Goal: Information Seeking & Learning: Learn about a topic

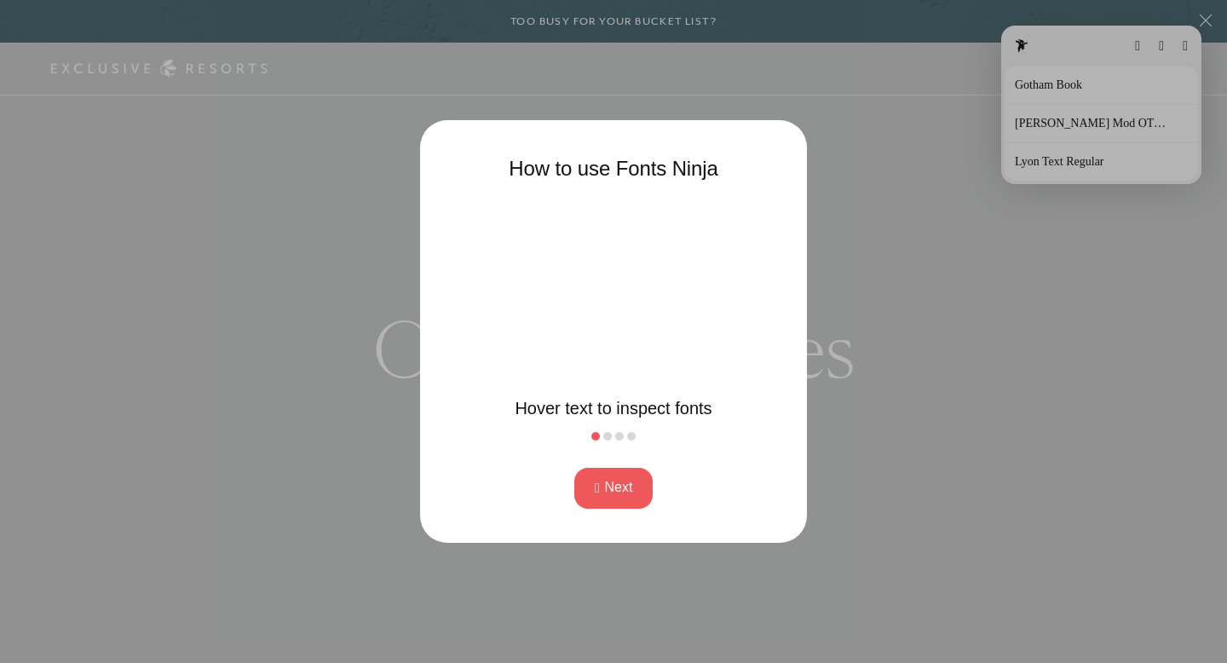
click at [602, 490] on button "Next" at bounding box center [613, 488] width 79 height 41
click at [602, 489] on button "Next" at bounding box center [613, 488] width 79 height 41
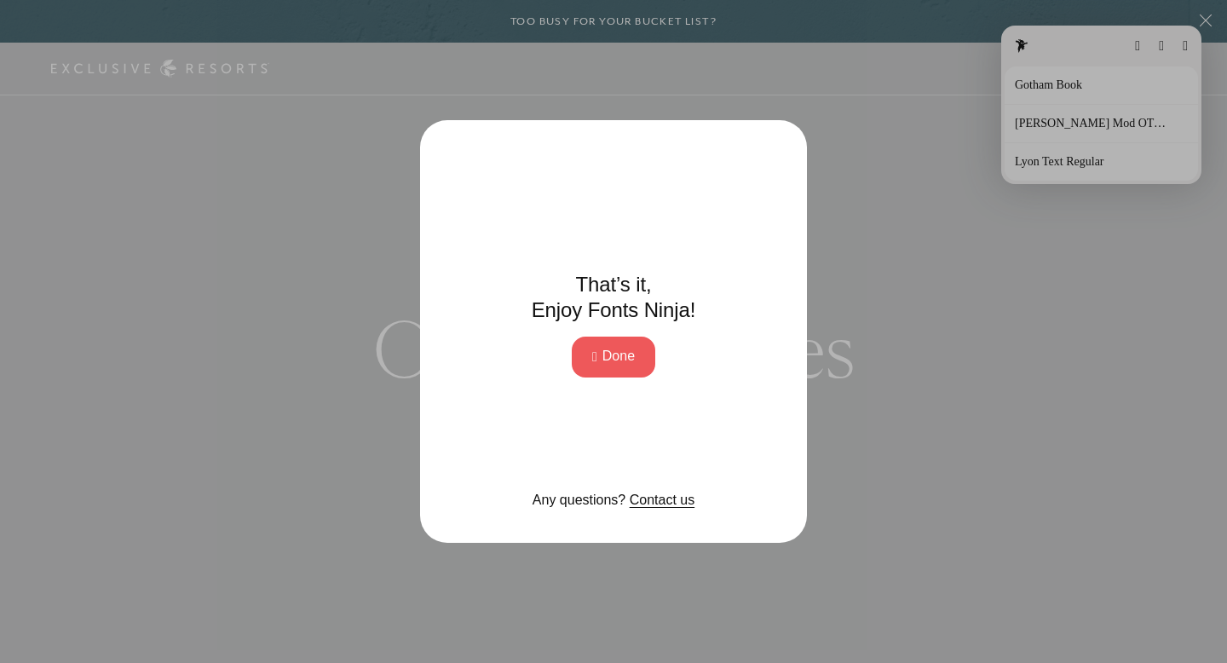
click at [624, 354] on button "Done" at bounding box center [613, 356] width 83 height 41
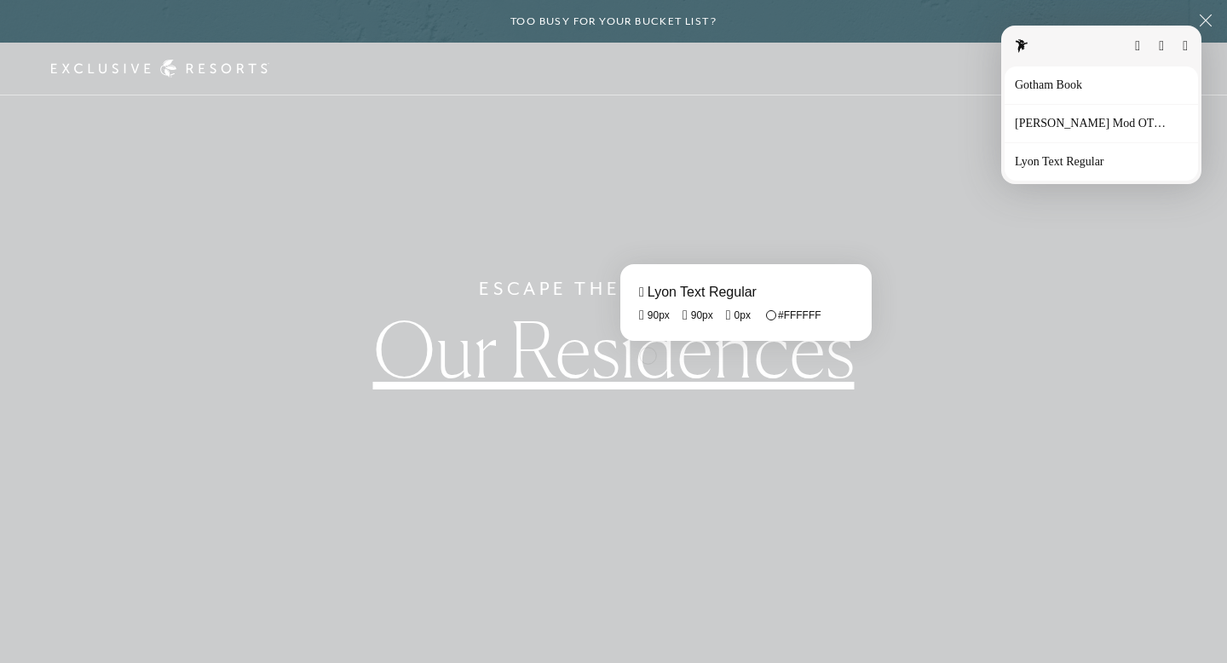
click at [647, 354] on fontsninja-text "Our Residences" at bounding box center [613, 348] width 481 height 93
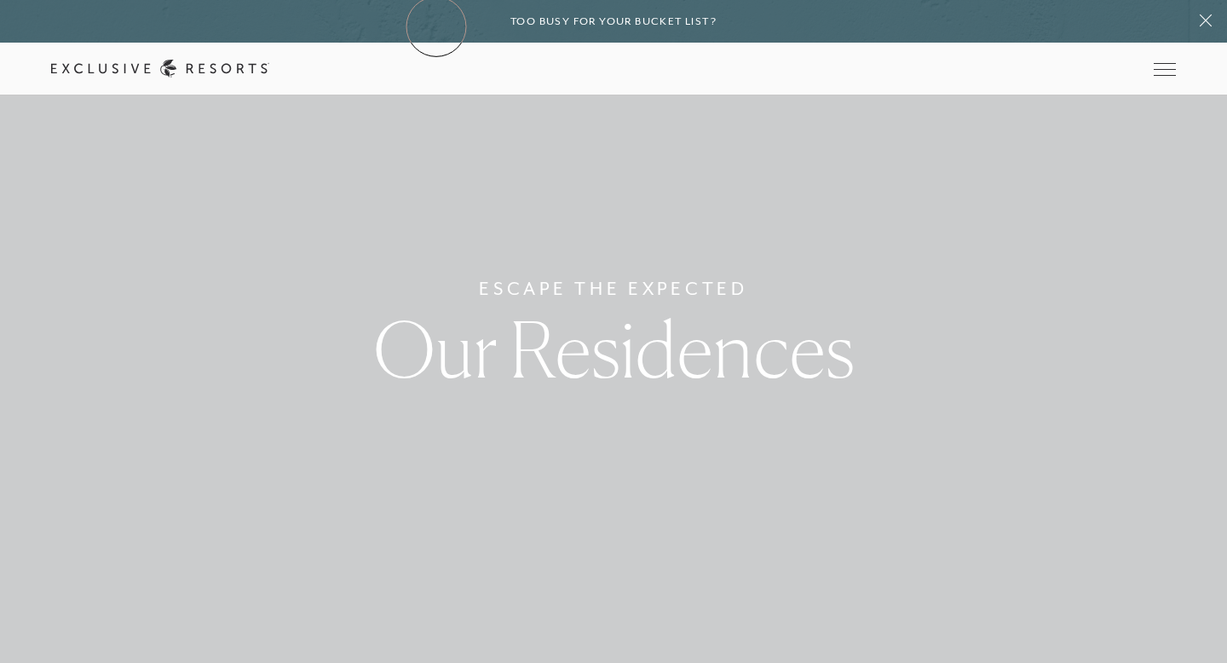
click at [436, 26] on div "Too busy for your bucket list?" at bounding box center [613, 21] width 1227 height 43
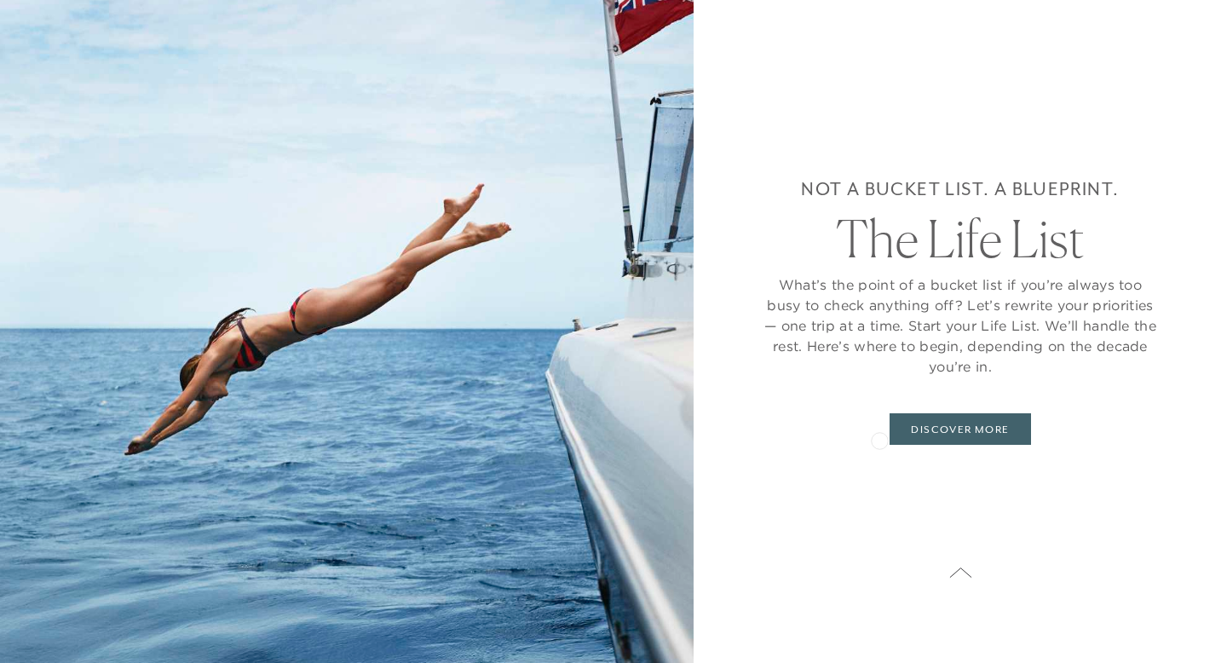
click at [880, 439] on div "Not a bucket list. A blueprint. The Life List What’s the point of a bucket list…" at bounding box center [960, 310] width 397 height 484
click at [895, 434] on link "DISCOVER MORE" at bounding box center [959, 429] width 141 height 32
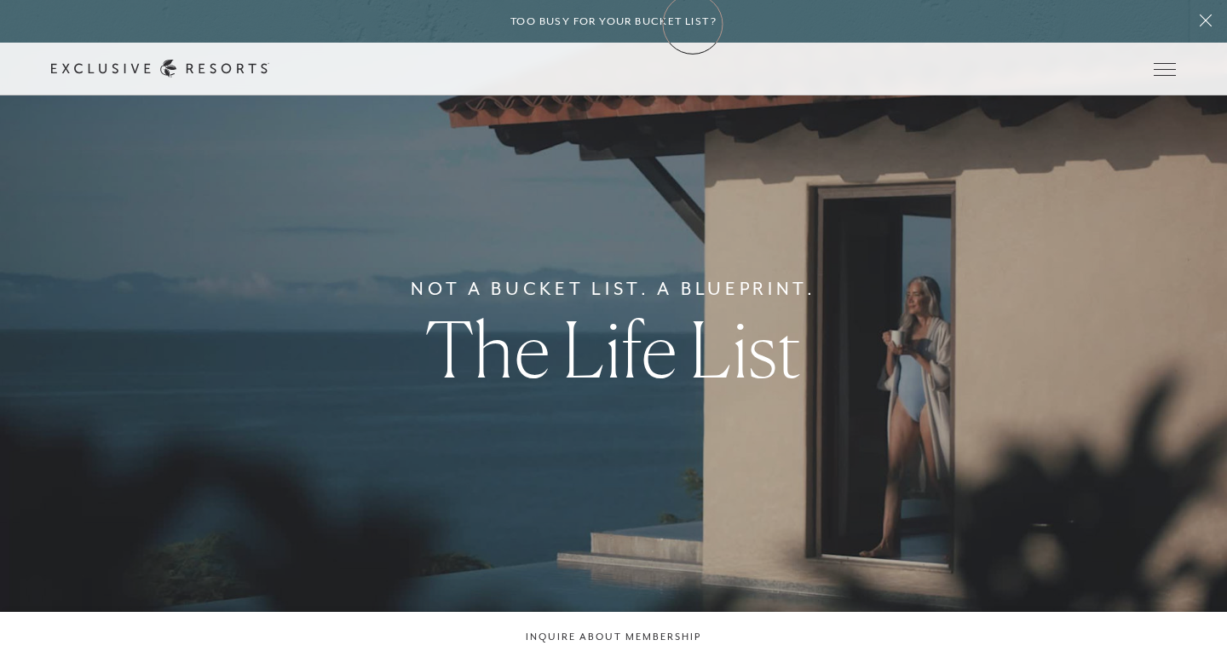
click at [693, 24] on h6 "Too busy for your bucket list?" at bounding box center [613, 22] width 206 height 16
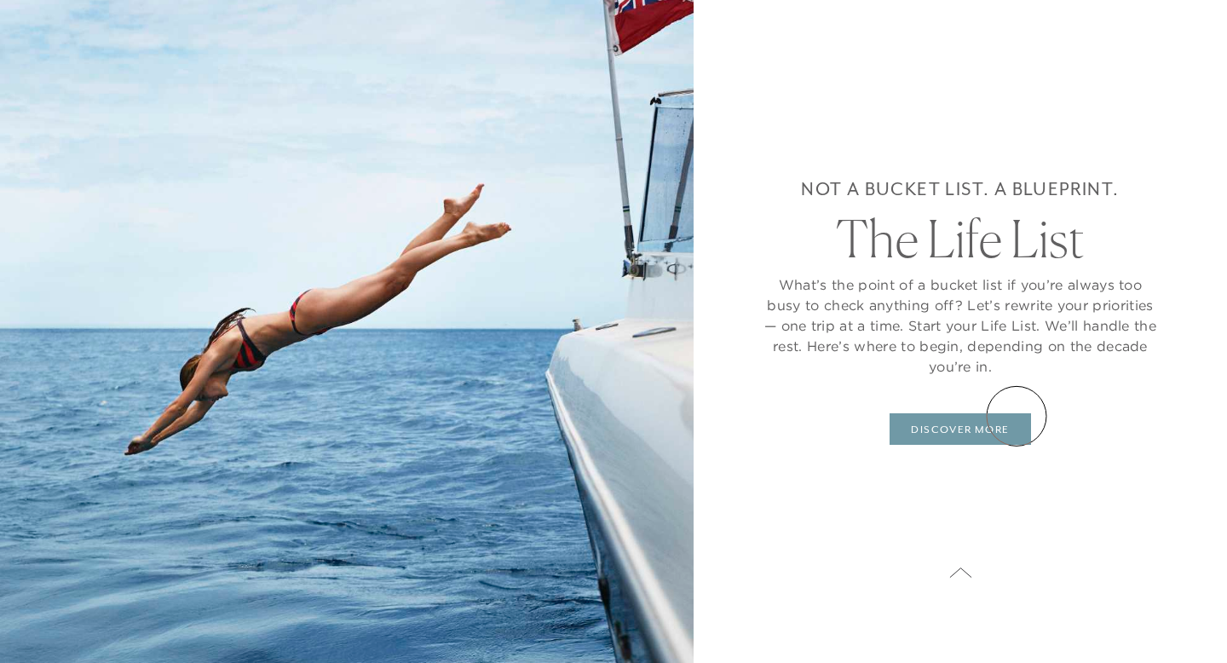
click at [1016, 416] on link "DISCOVER MORE" at bounding box center [959, 429] width 141 height 32
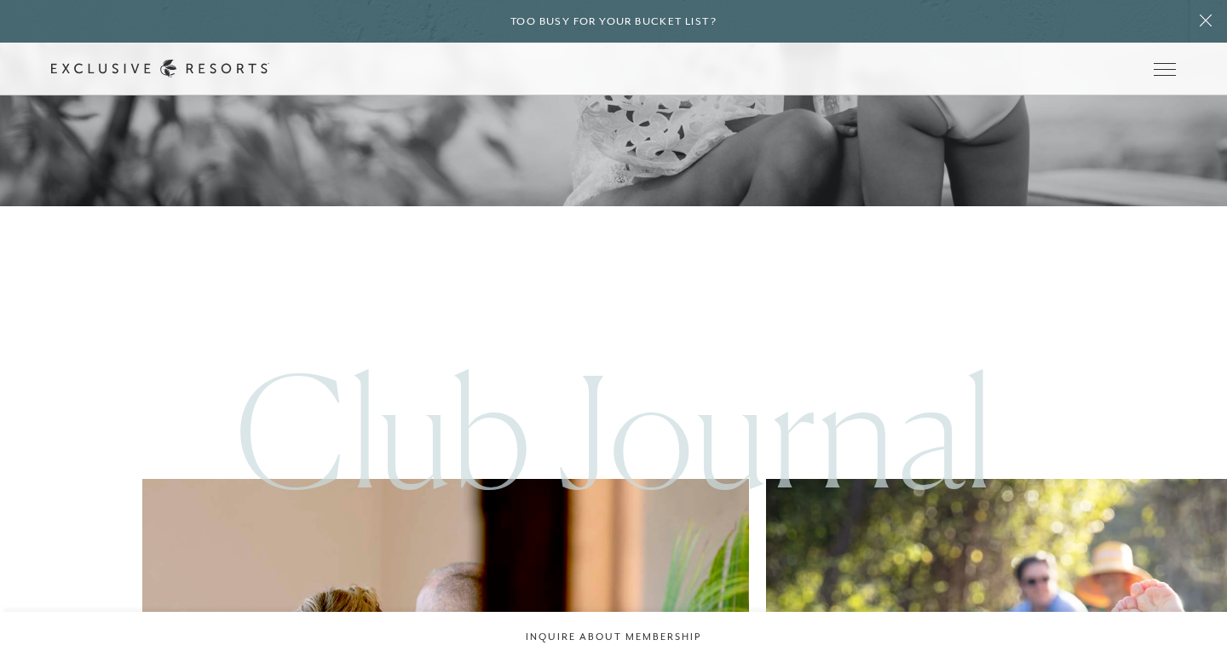
scroll to position [9307, 0]
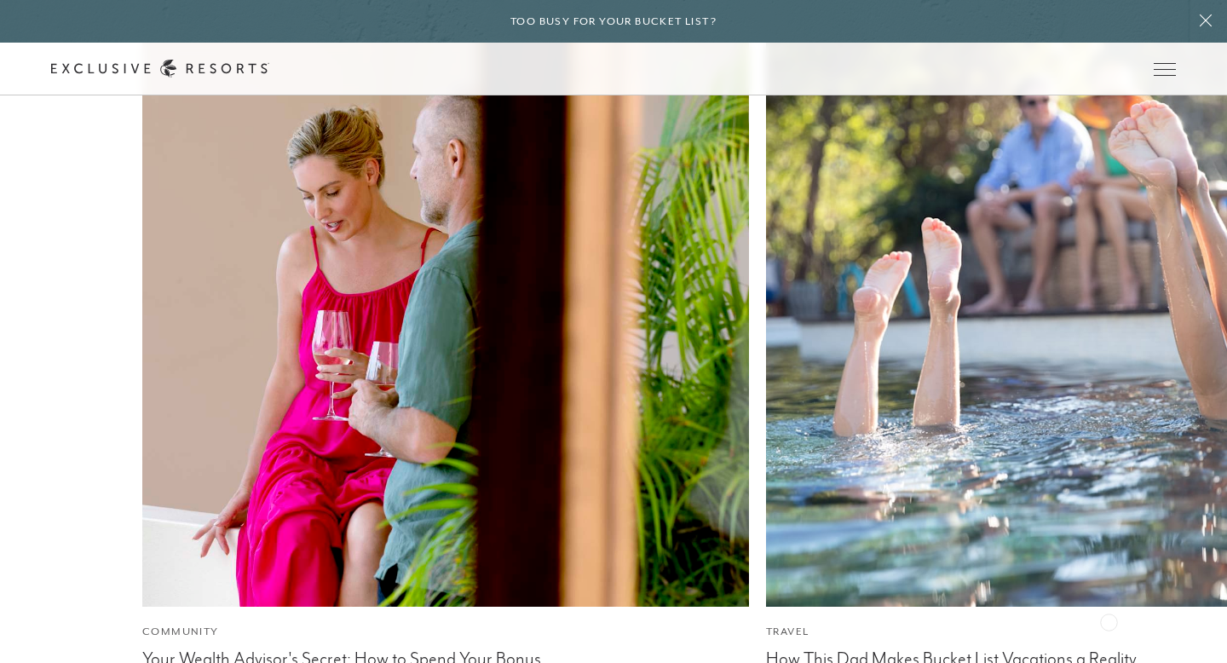
drag, startPoint x: 1169, startPoint y: 587, endPoint x: 1107, endPoint y: 619, distance: 69.4
drag, startPoint x: 1165, startPoint y: 599, endPoint x: 1097, endPoint y: 617, distance: 70.5
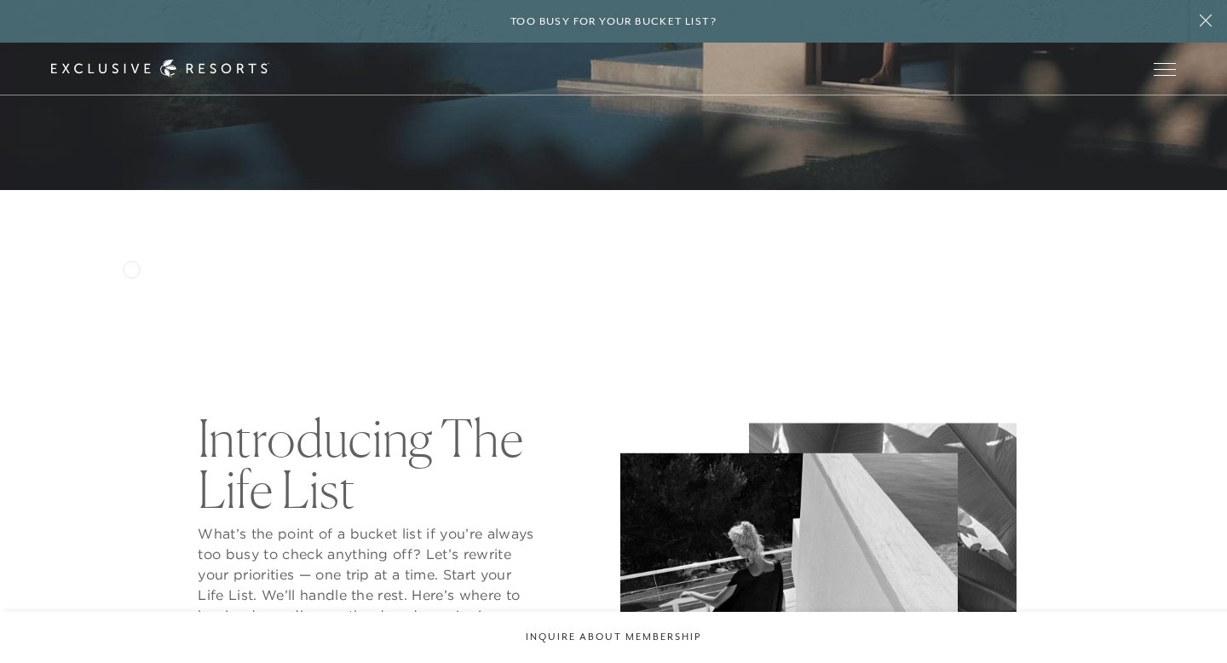
scroll to position [0, 0]
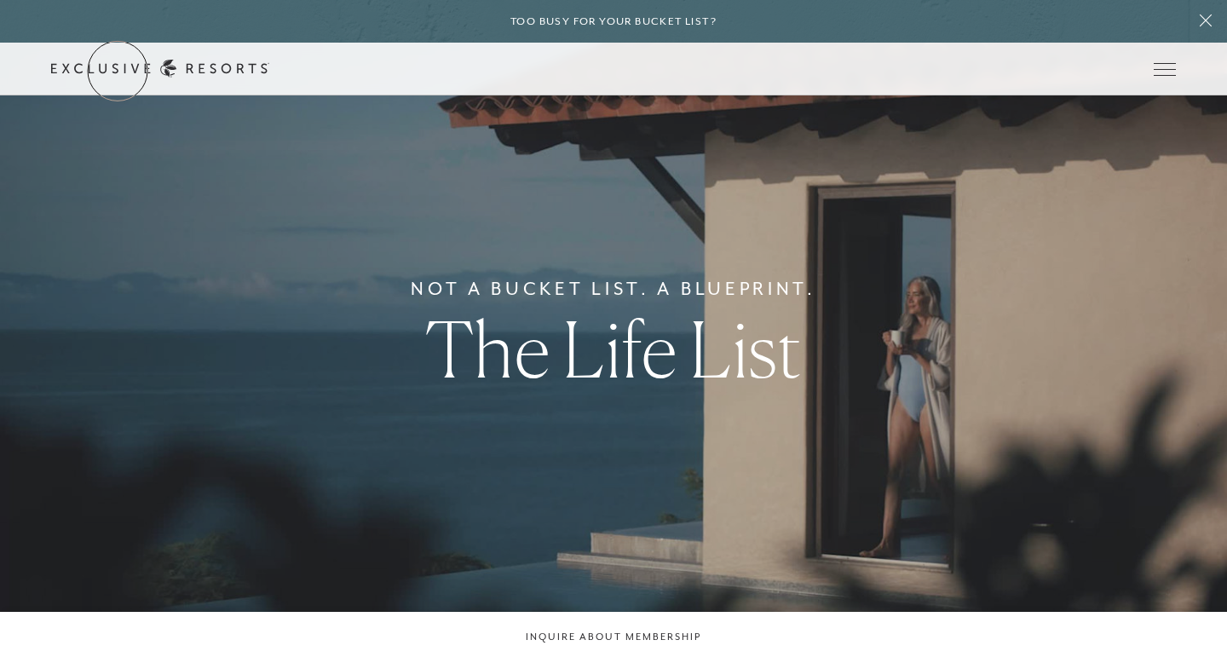
click at [0, 0] on link "Get Started" at bounding box center [0, 0] width 0 height 0
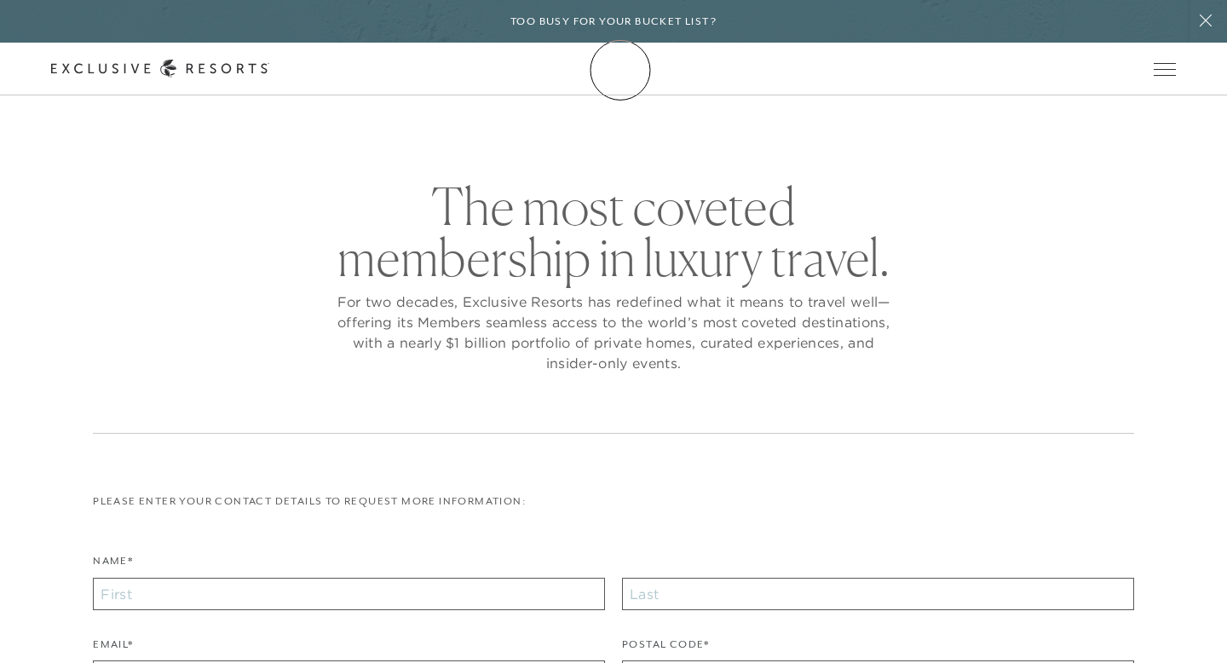
click at [269, 70] on icon at bounding box center [160, 69] width 218 height 18
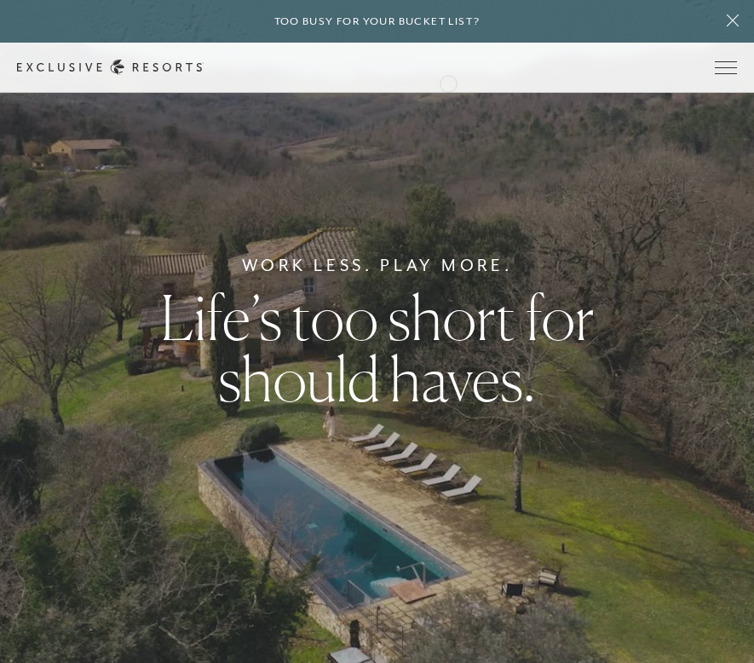
click at [437, 79] on div "Schedule a Meeting Get Started Visit home page Member Login Schedule a Meeting …" at bounding box center [377, 68] width 754 height 50
click at [204, 60] on icon at bounding box center [110, 67] width 187 height 15
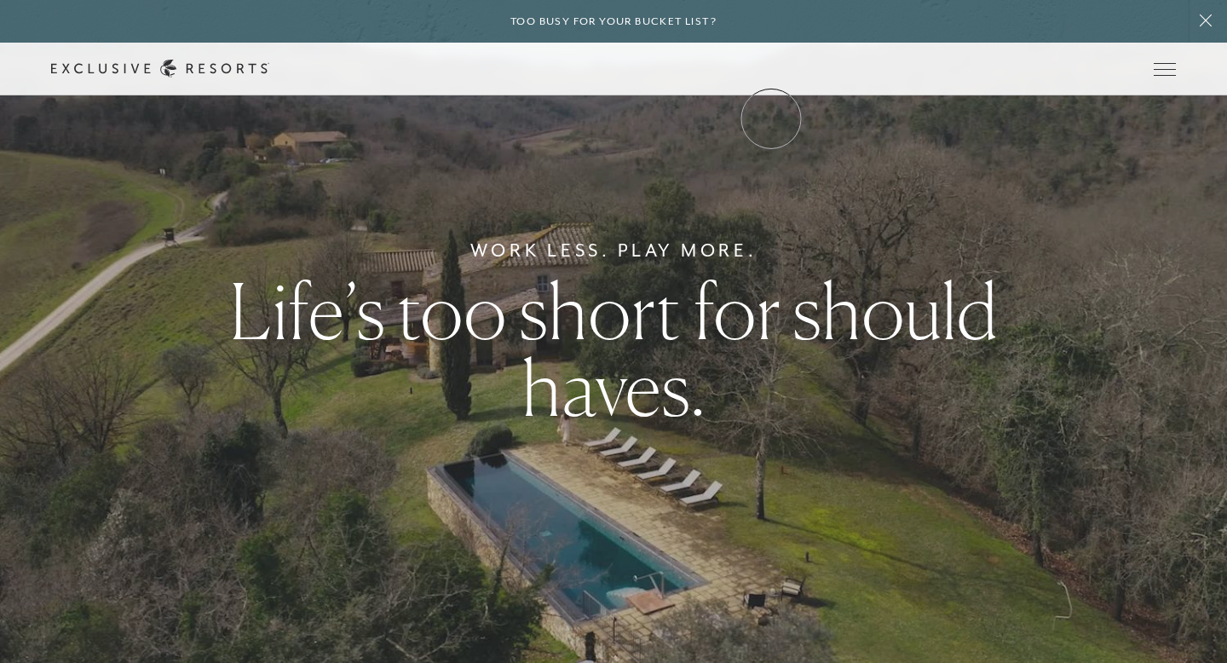
click at [0, 0] on link "Community" at bounding box center [0, 0] width 0 height 0
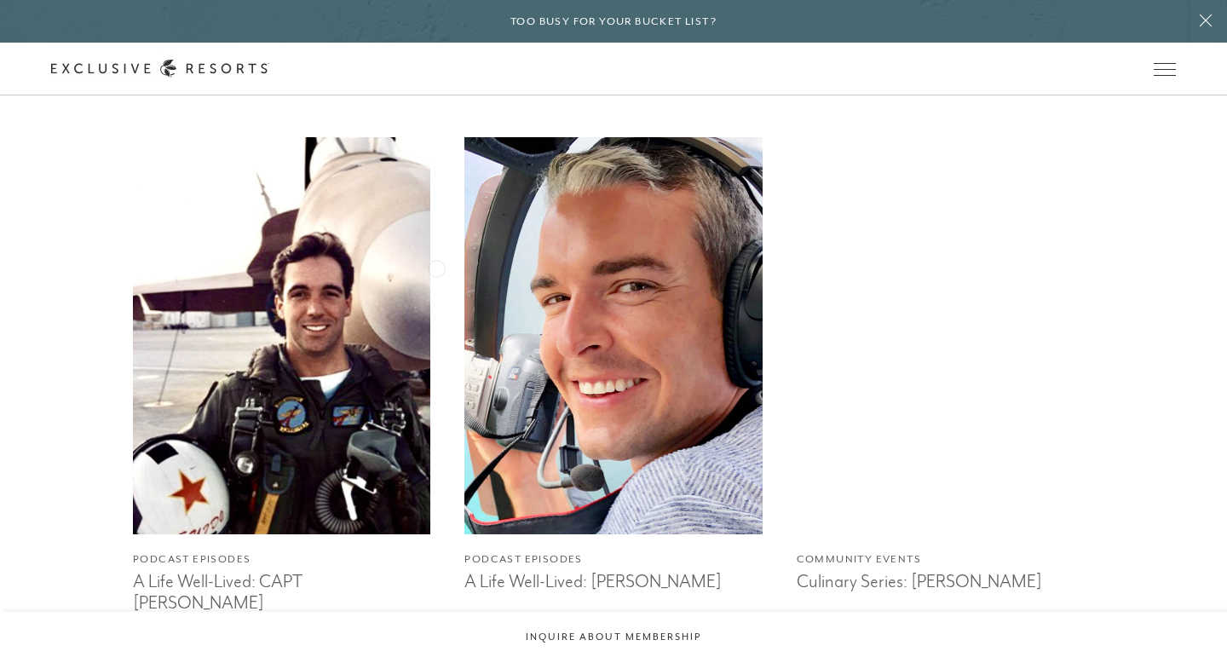
scroll to position [3544, 0]
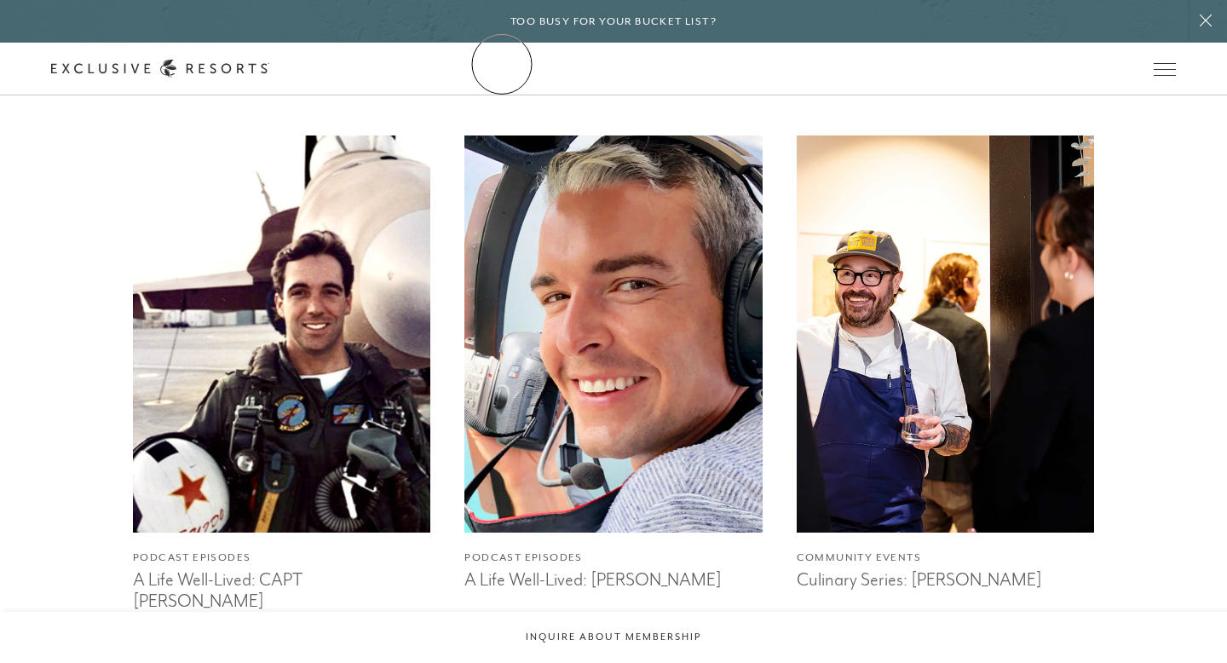
click at [0, 0] on link "The Collection" at bounding box center [0, 0] width 0 height 0
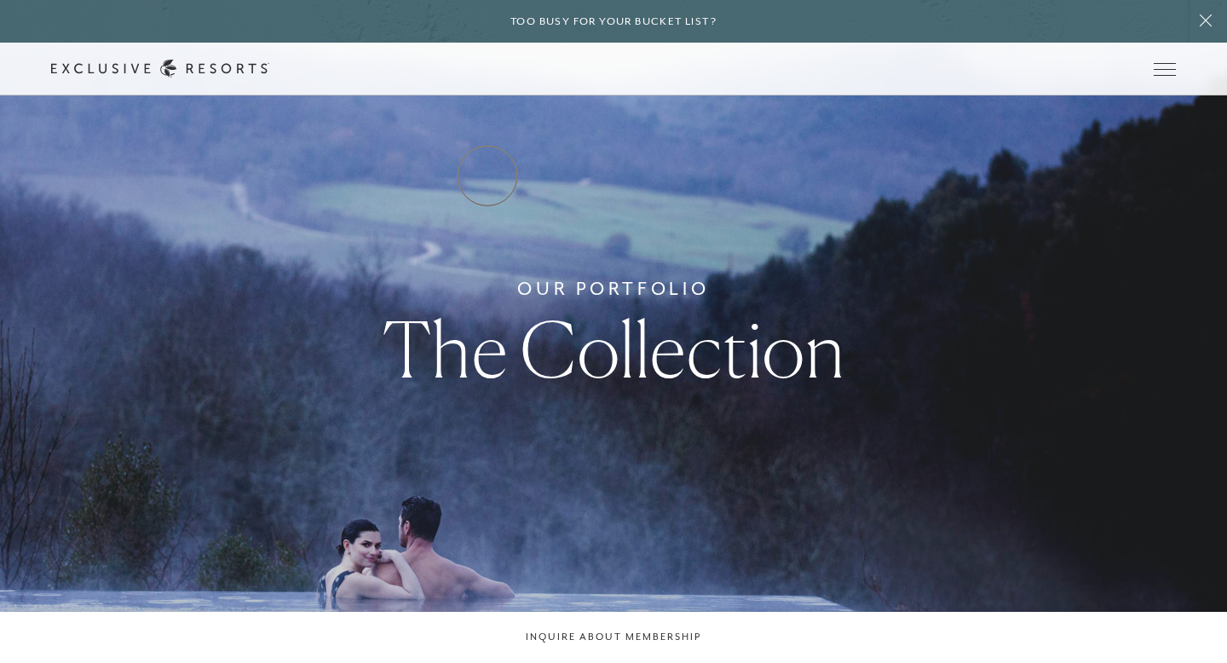
click at [0, 0] on link "Residence Collection" at bounding box center [0, 0] width 0 height 0
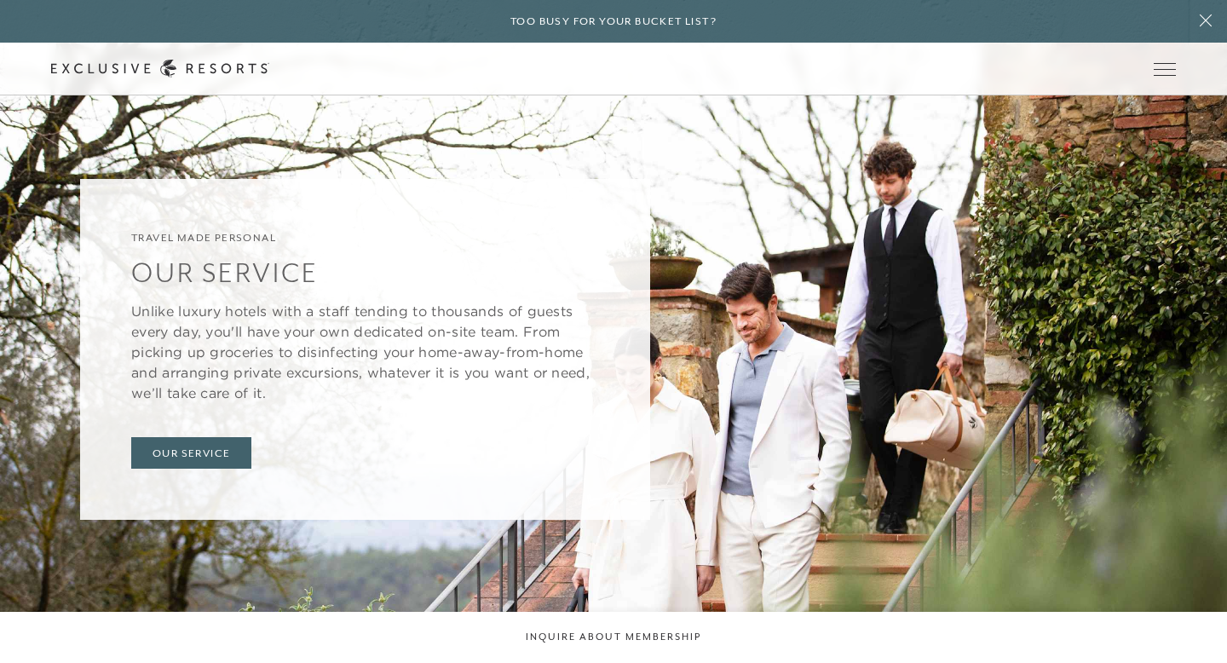
scroll to position [7231, 0]
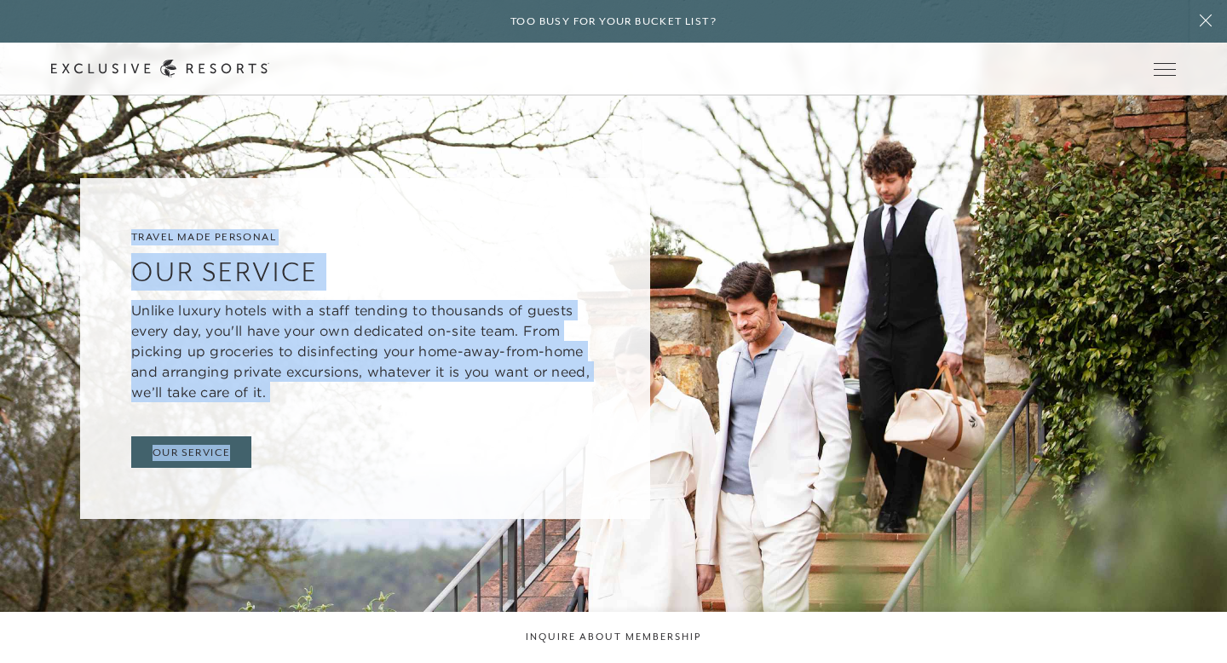
drag, startPoint x: 767, startPoint y: 426, endPoint x: 750, endPoint y: 599, distance: 173.8
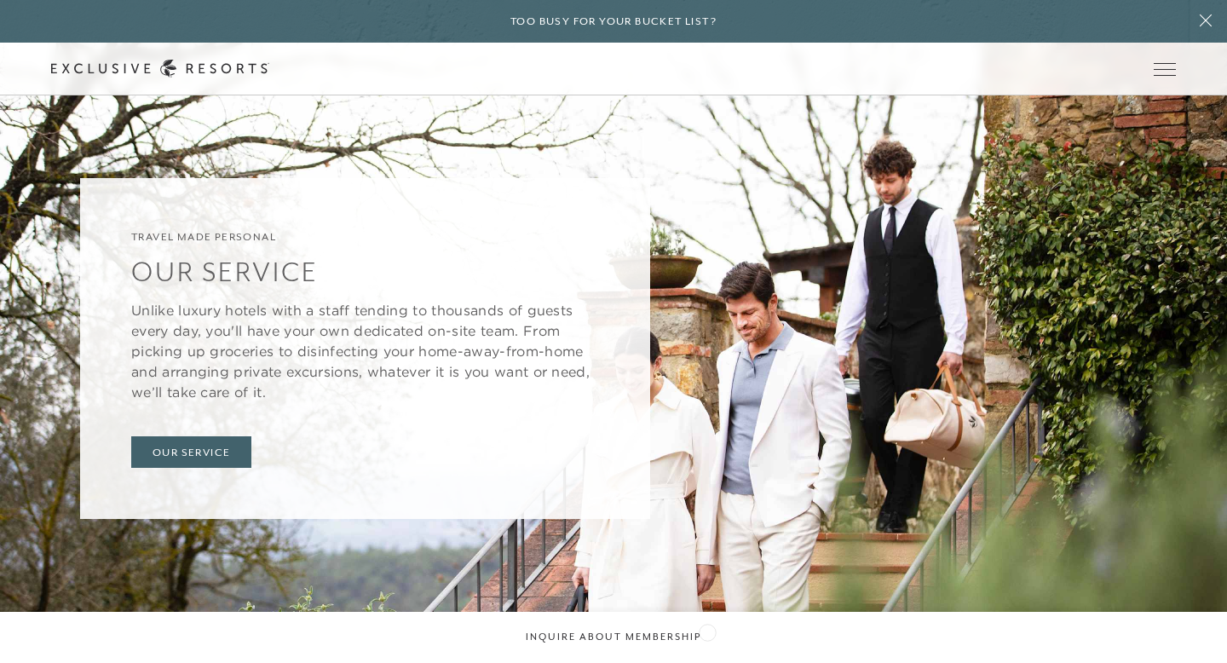
drag, startPoint x: 757, startPoint y: 463, endPoint x: 707, endPoint y: 630, distance: 174.4
click at [900, 433] on div "Travel Made Personal Our Service Unlike luxury hotels with a staff tending to t…" at bounding box center [613, 348] width 1227 height 663
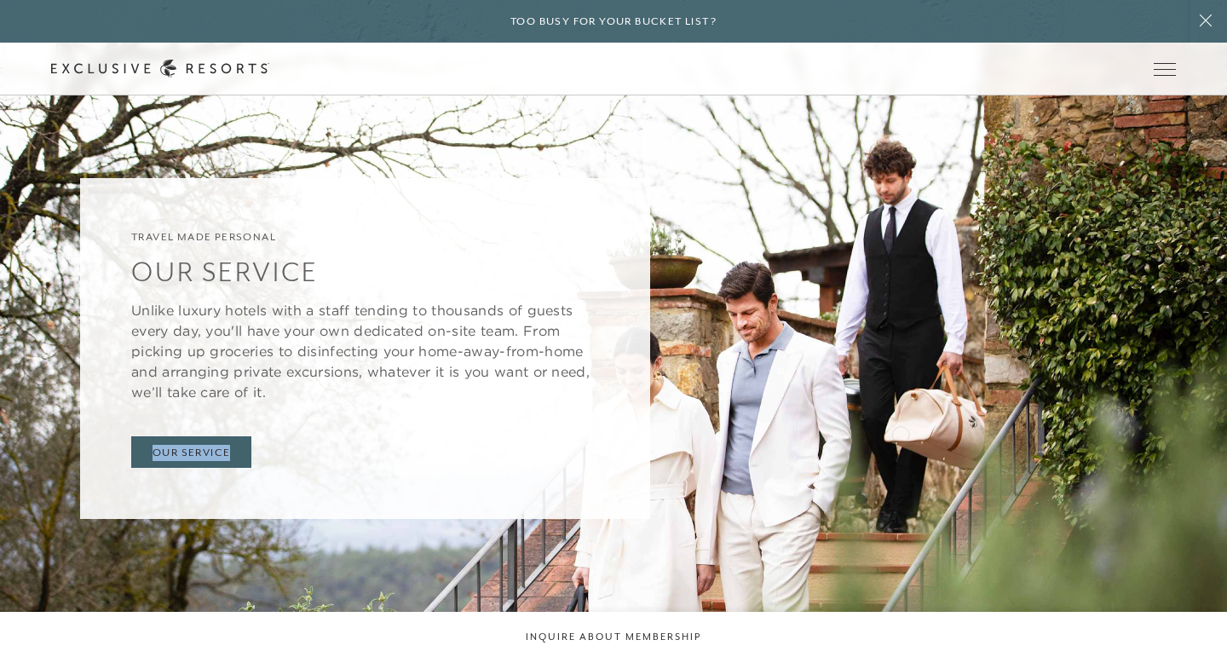
click at [900, 433] on div "Travel Made Personal Our Service Unlike luxury hotels with a staff tending to t…" at bounding box center [613, 348] width 1227 height 663
click at [889, 337] on div "Travel Made Personal Our Service Unlike luxury hotels with a staff tending to t…" at bounding box center [613, 349] width 1124 height 342
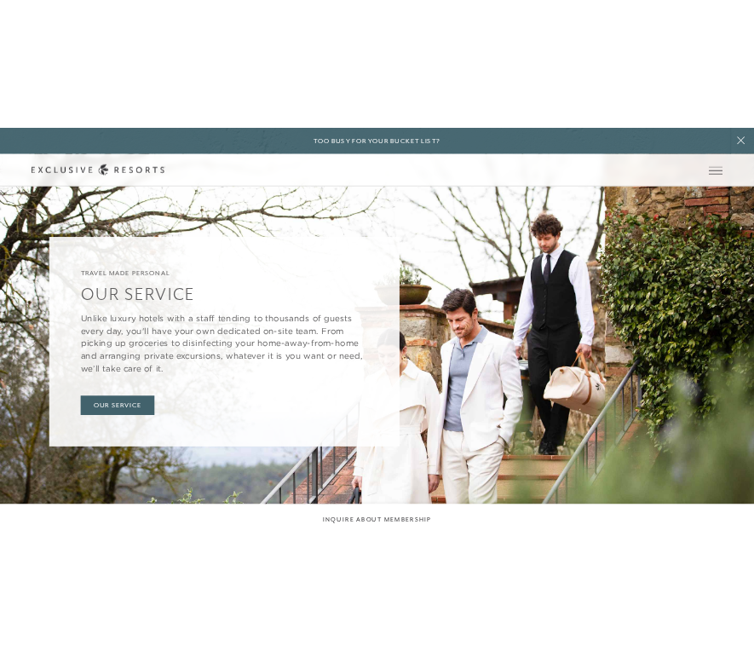
scroll to position [8869, 0]
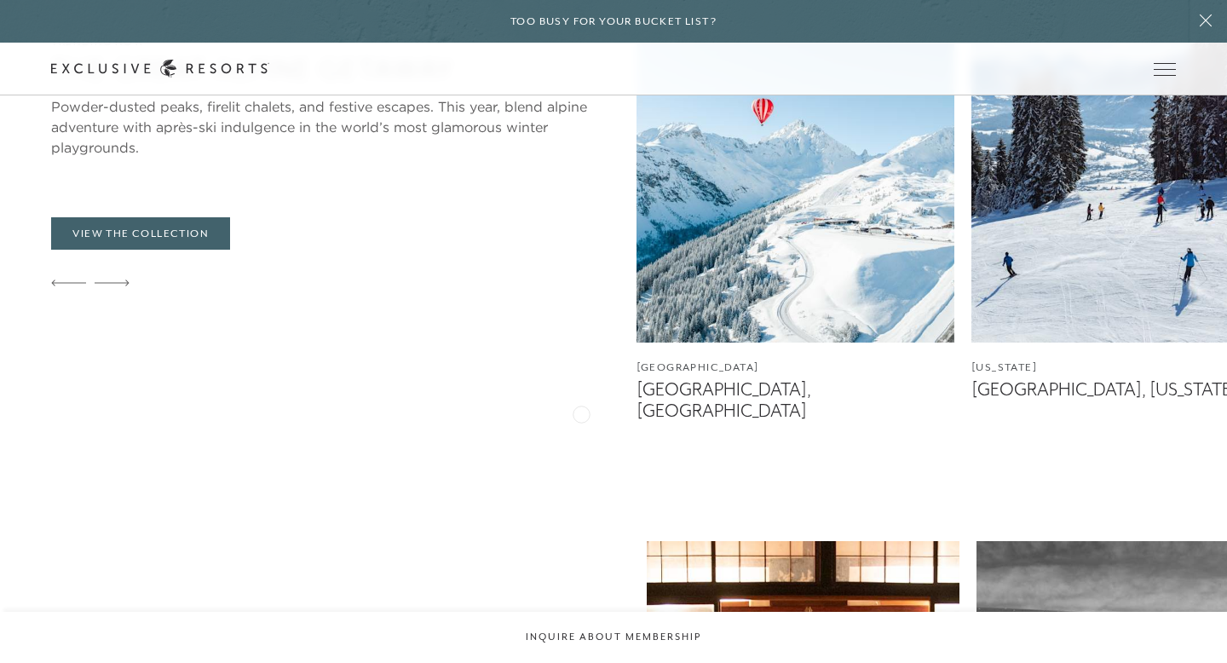
scroll to position [3851, 0]
